Goal: Communication & Community: Answer question/provide support

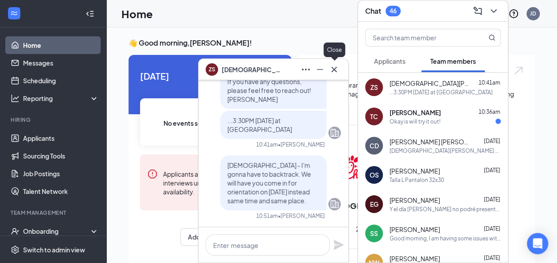
click at [337, 72] on icon "Cross" at bounding box center [334, 69] width 11 height 11
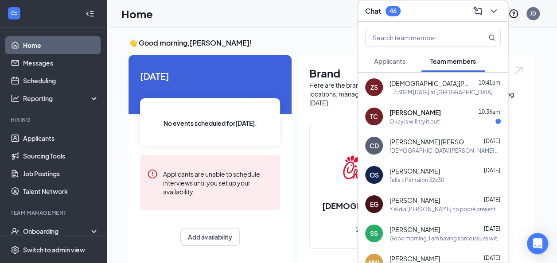
click at [408, 113] on span "[PERSON_NAME]" at bounding box center [414, 112] width 51 height 9
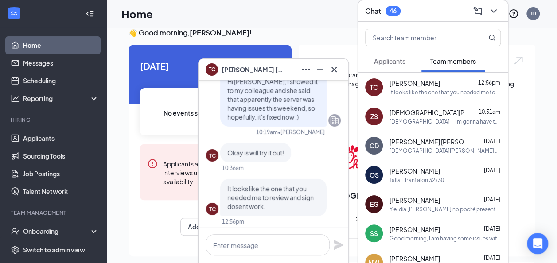
scroll to position [-6, 0]
click at [335, 69] on icon "Cross" at bounding box center [333, 68] width 5 height 5
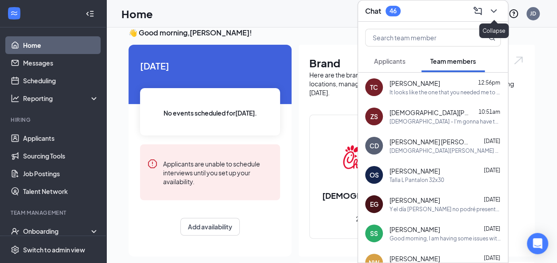
click at [492, 13] on icon "ChevronDown" at bounding box center [493, 11] width 11 height 11
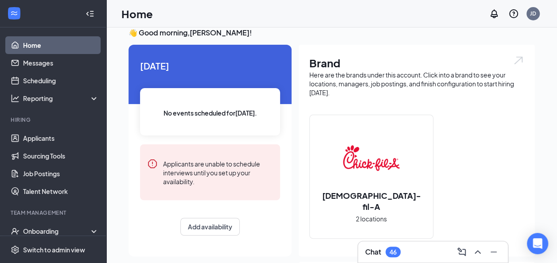
click at [32, 48] on link "Home" at bounding box center [61, 45] width 76 height 18
click at [41, 139] on link "Applicants" at bounding box center [61, 138] width 76 height 18
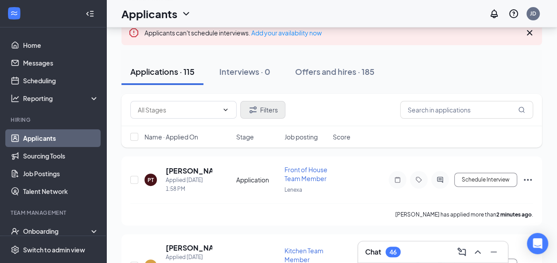
scroll to position [67, 0]
click at [477, 253] on icon "ChevronUp" at bounding box center [477, 252] width 11 height 11
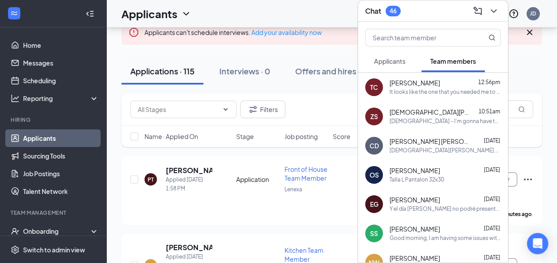
click at [380, 58] on span "Applicants" at bounding box center [389, 61] width 31 height 8
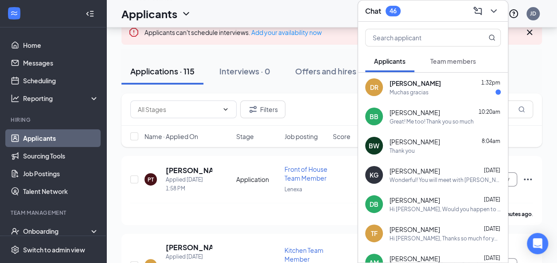
click at [445, 64] on span "Team members" at bounding box center [453, 61] width 46 height 8
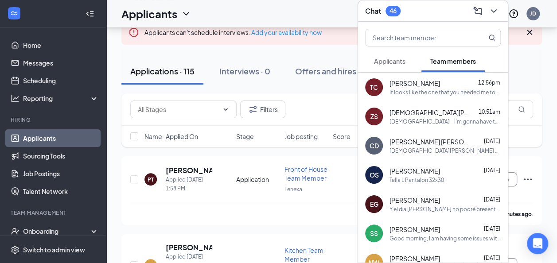
click at [431, 83] on div "[PERSON_NAME] 12:56pm" at bounding box center [444, 83] width 111 height 9
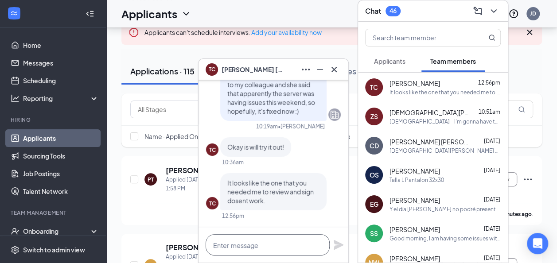
click at [233, 241] on textarea at bounding box center [268, 244] width 124 height 21
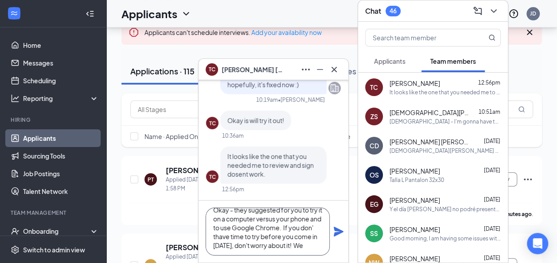
scroll to position [18, 0]
type textarea "Okay - they suggested for you to try it on a computer versus your phone and to …"
click at [335, 236] on icon "Plane" at bounding box center [339, 232] width 10 height 10
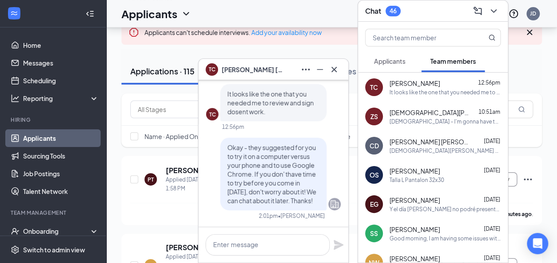
scroll to position [0, 0]
click at [494, 11] on icon "ChevronDown" at bounding box center [493, 11] width 6 height 4
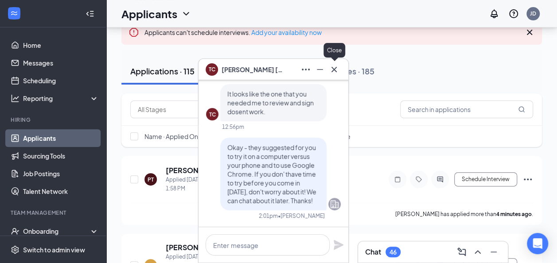
click at [335, 74] on icon "Cross" at bounding box center [334, 69] width 11 height 11
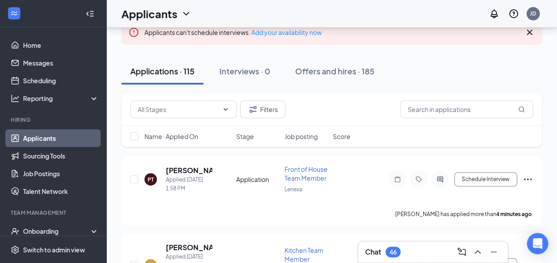
click at [48, 142] on link "Applicants" at bounding box center [61, 138] width 76 height 18
click at [479, 253] on icon "ChevronUp" at bounding box center [477, 252] width 6 height 4
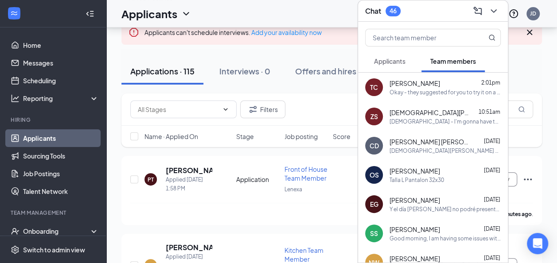
click at [494, 11] on icon "ChevronDown" at bounding box center [493, 11] width 6 height 4
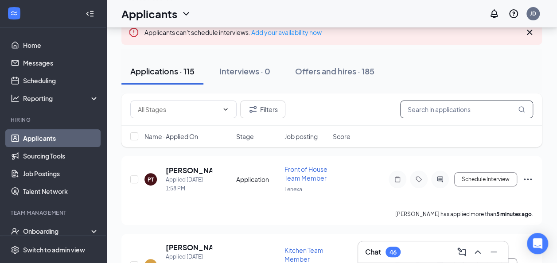
click at [437, 110] on input "text" at bounding box center [466, 110] width 133 height 18
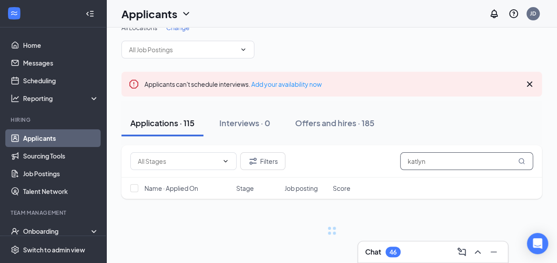
scroll to position [56, 0]
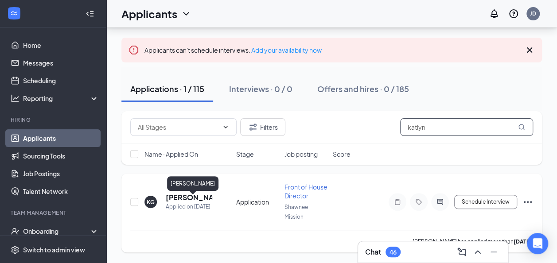
type input "katlyn"
click at [179, 193] on h5 "[PERSON_NAME]" at bounding box center [189, 198] width 47 height 10
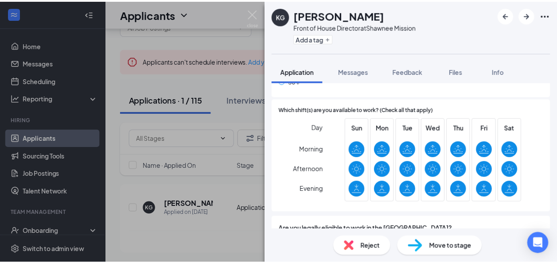
scroll to position [614, 0]
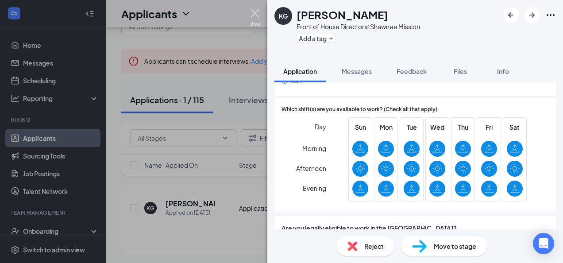
click at [253, 12] on img at bounding box center [255, 17] width 11 height 17
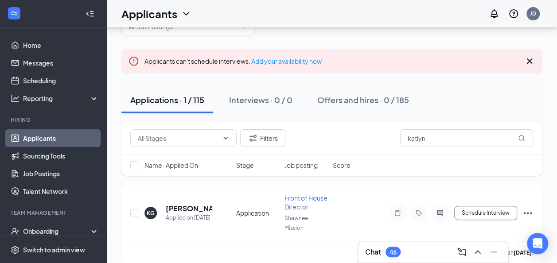
scroll to position [56, 0]
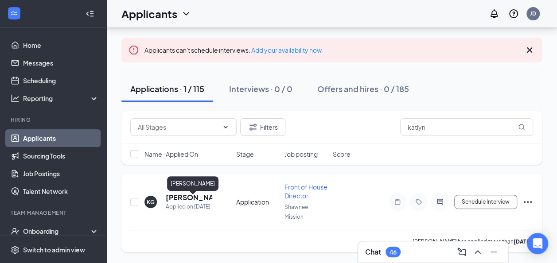
click at [177, 193] on h5 "[PERSON_NAME]" at bounding box center [189, 198] width 47 height 10
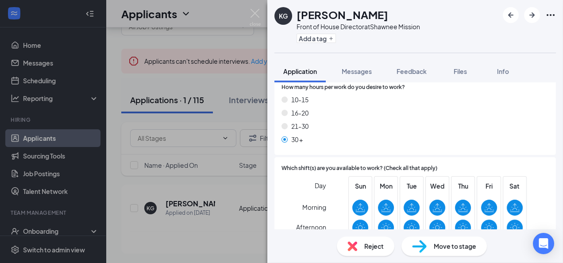
scroll to position [555, 0]
